Goal: Task Accomplishment & Management: Use online tool/utility

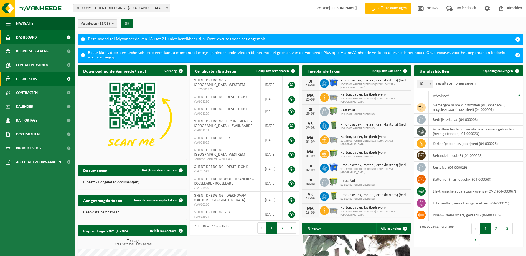
click at [36, 79] on span "Gebruikers" at bounding box center [26, 79] width 21 height 14
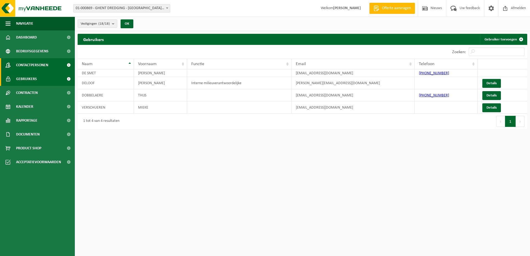
click at [38, 65] on span "Contactpersonen" at bounding box center [32, 65] width 32 height 14
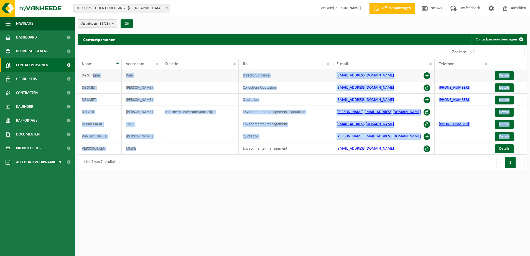
drag, startPoint x: 139, startPoint y: 148, endPoint x: 94, endPoint y: 74, distance: 86.6
click at [94, 74] on tbody "De Schipper Wim Director; Finance info@ghentdredging.be Details DE SMET DENNIS …" at bounding box center [303, 111] width 450 height 85
click at [94, 74] on td "De Schipper" at bounding box center [100, 75] width 44 height 12
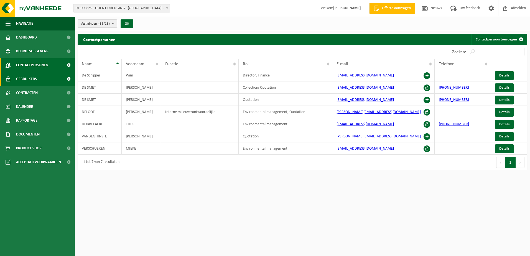
click at [44, 81] on link "Gebruikers" at bounding box center [37, 79] width 75 height 14
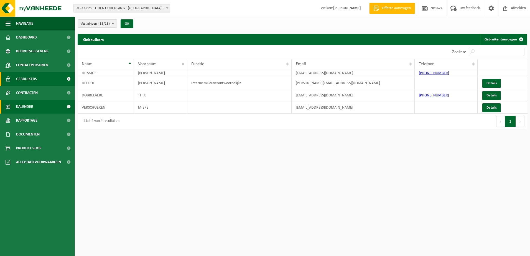
click at [45, 113] on link "Kalender" at bounding box center [37, 107] width 75 height 14
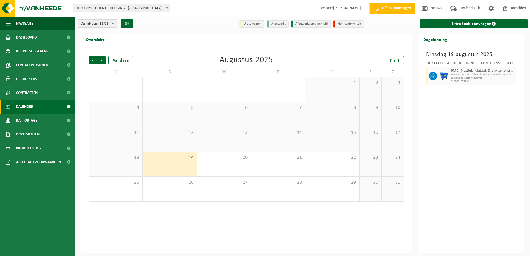
click at [97, 25] on span "Vestigingen (18/18)" at bounding box center [95, 24] width 29 height 8
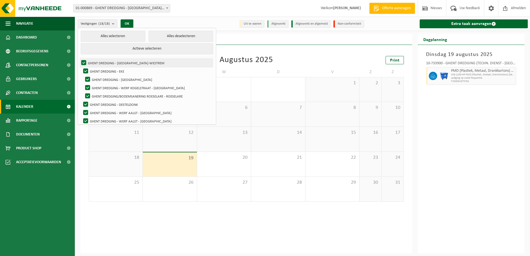
click at [85, 63] on label "GHENT DREDGING - SINT-DENIJS-WESTREM" at bounding box center [146, 63] width 132 height 8
click at [79, 59] on input "GHENT DREDGING - SINT-DENIJS-WESTREM" at bounding box center [79, 58] width 0 height 0
click at [85, 63] on label "GHENT DREDGING - SINT-DENIJS-WESTREM" at bounding box center [146, 63] width 132 height 8
click at [79, 59] on input "GHENT DREDGING - SINT-DENIJS-WESTREM" at bounding box center [79, 58] width 0 height 0
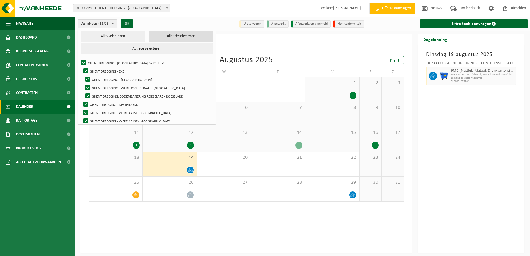
click at [162, 35] on button "Alles deselecteren" at bounding box center [181, 36] width 65 height 11
checkbox input "false"
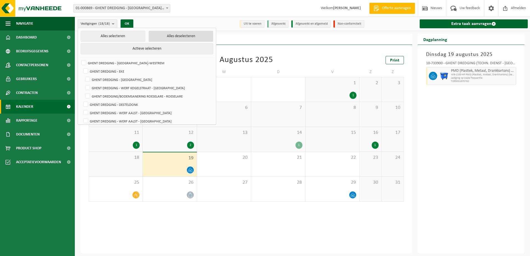
checkbox input "false"
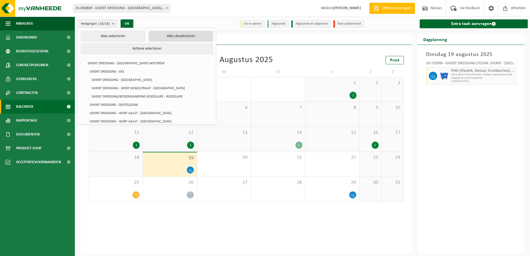
checkbox input "false"
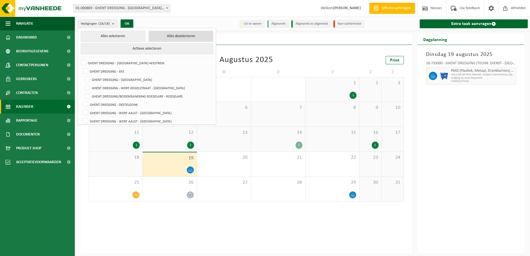
checkbox input "false"
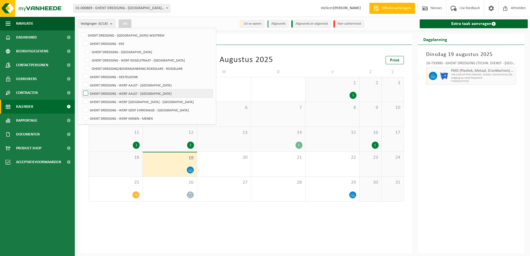
scroll to position [86, 0]
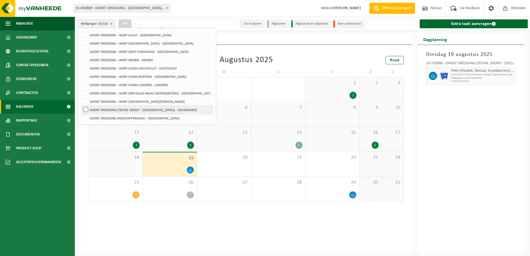
click at [83, 108] on label "GHENT DREDGING (TECHN. DIENST - LEVERINGEN) - ZWIJNAARDE" at bounding box center [147, 110] width 131 height 8
click at [81, 106] on input "GHENT DREDGING (TECHN. DIENST - LEVERINGEN) - ZWIJNAARDE" at bounding box center [81, 105] width 0 height 0
checkbox input "true"
click at [126, 21] on button "OK" at bounding box center [125, 23] width 13 height 9
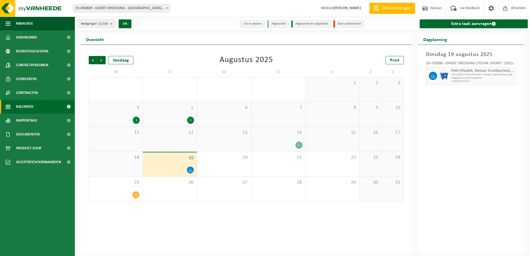
click at [300, 144] on div "1" at bounding box center [298, 145] width 7 height 7
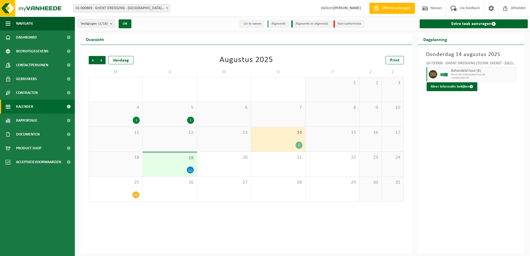
click at [277, 144] on div "1" at bounding box center [278, 145] width 48 height 7
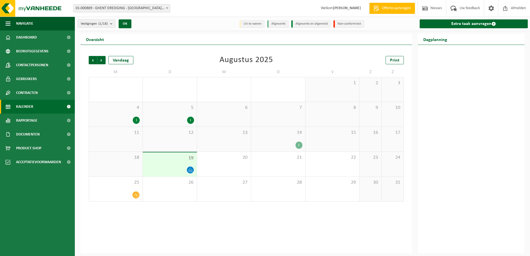
click at [297, 146] on div "1" at bounding box center [298, 145] width 7 height 7
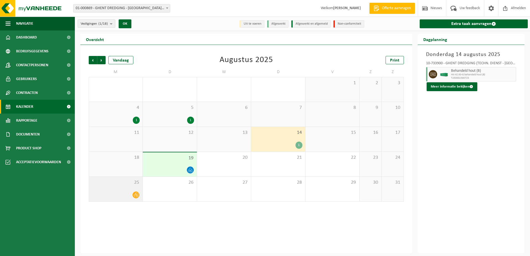
click at [136, 195] on icon at bounding box center [136, 195] width 5 height 5
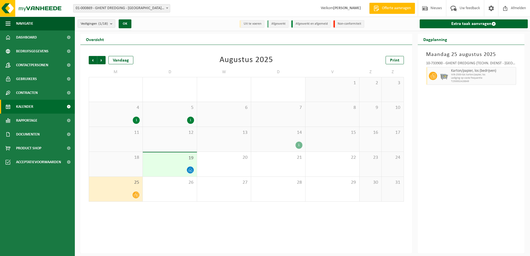
click at [180, 167] on div at bounding box center [170, 169] width 48 height 7
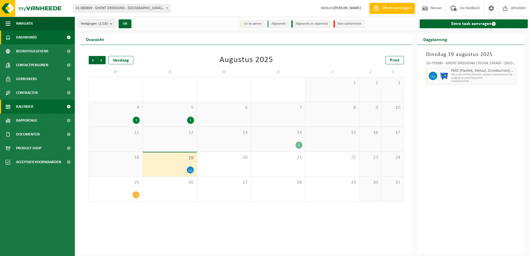
click at [31, 33] on span "Dashboard" at bounding box center [26, 37] width 21 height 14
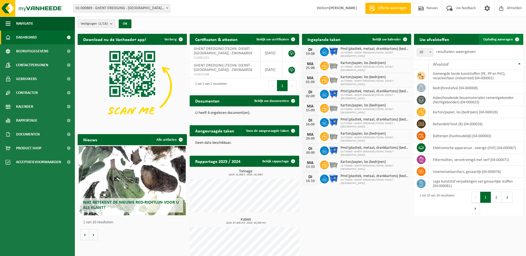
click at [489, 40] on span "Ophaling aanvragen" at bounding box center [498, 40] width 30 height 4
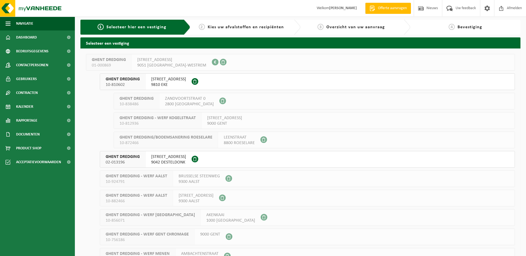
scroll to position [167, 0]
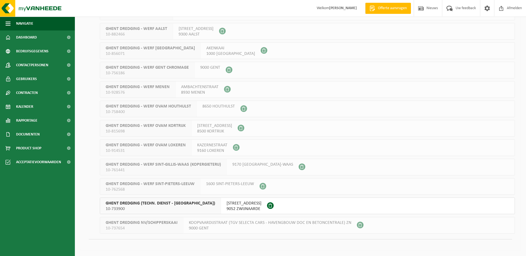
click at [231, 205] on span "[STREET_ADDRESS]" at bounding box center [243, 204] width 35 height 6
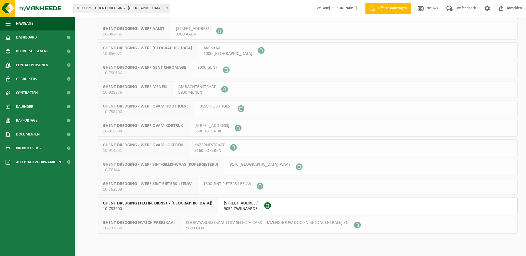
scroll to position [0, 0]
click at [224, 206] on span "[STREET_ADDRESS]" at bounding box center [241, 204] width 35 height 6
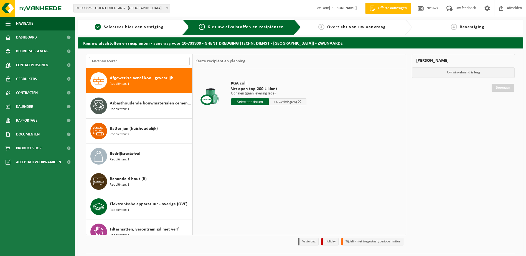
click at [141, 63] on input "text" at bounding box center [139, 61] width 101 height 8
type input "ibc"
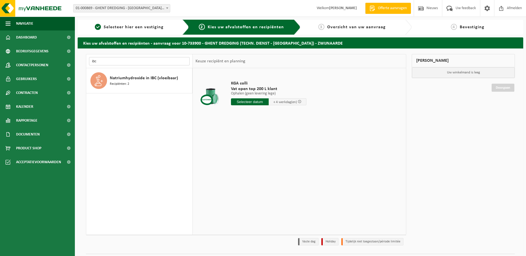
click at [141, 63] on input "ibc" at bounding box center [139, 61] width 101 height 8
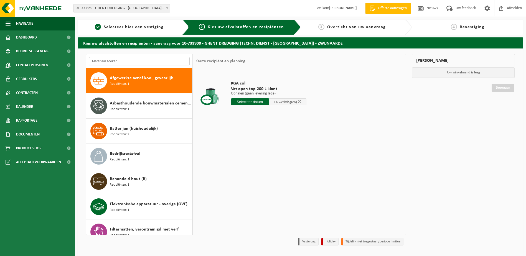
click at [152, 62] on input "text" at bounding box center [139, 61] width 101 height 8
click at [149, 64] on input "text" at bounding box center [139, 61] width 101 height 8
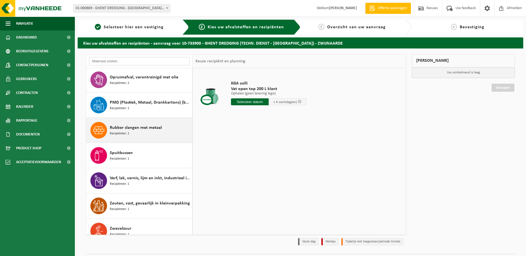
scroll to position [413, 0]
